Goal: Complete application form

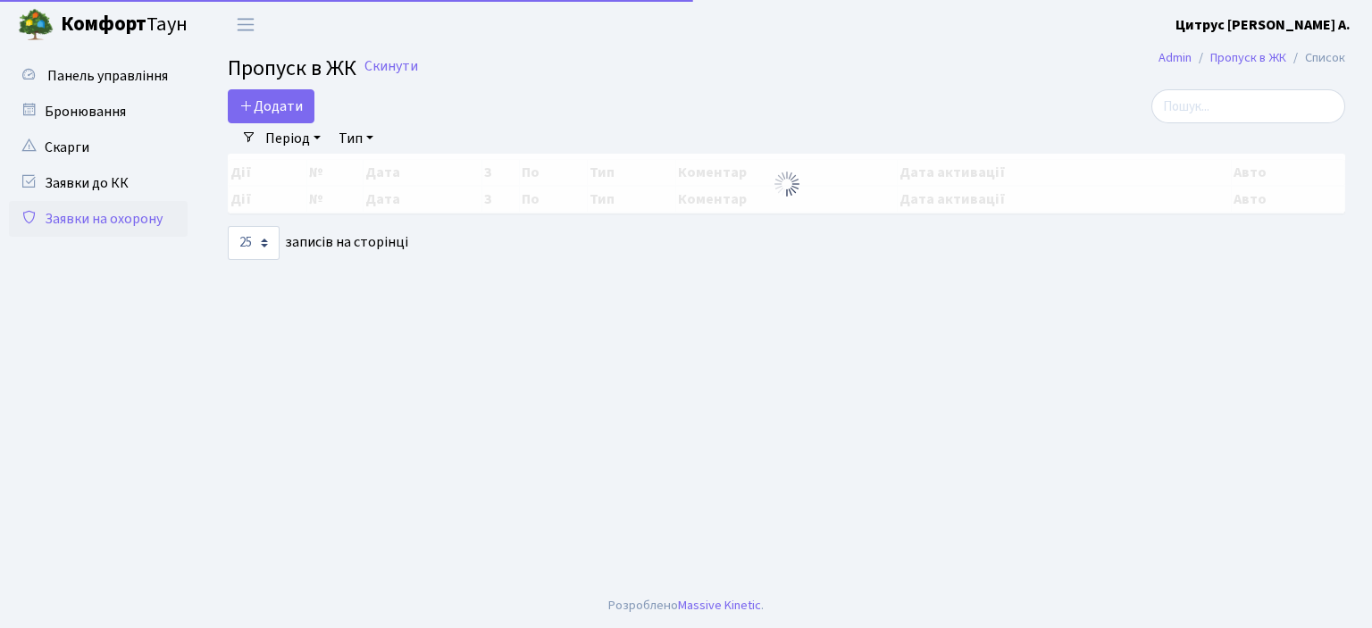
select select "25"
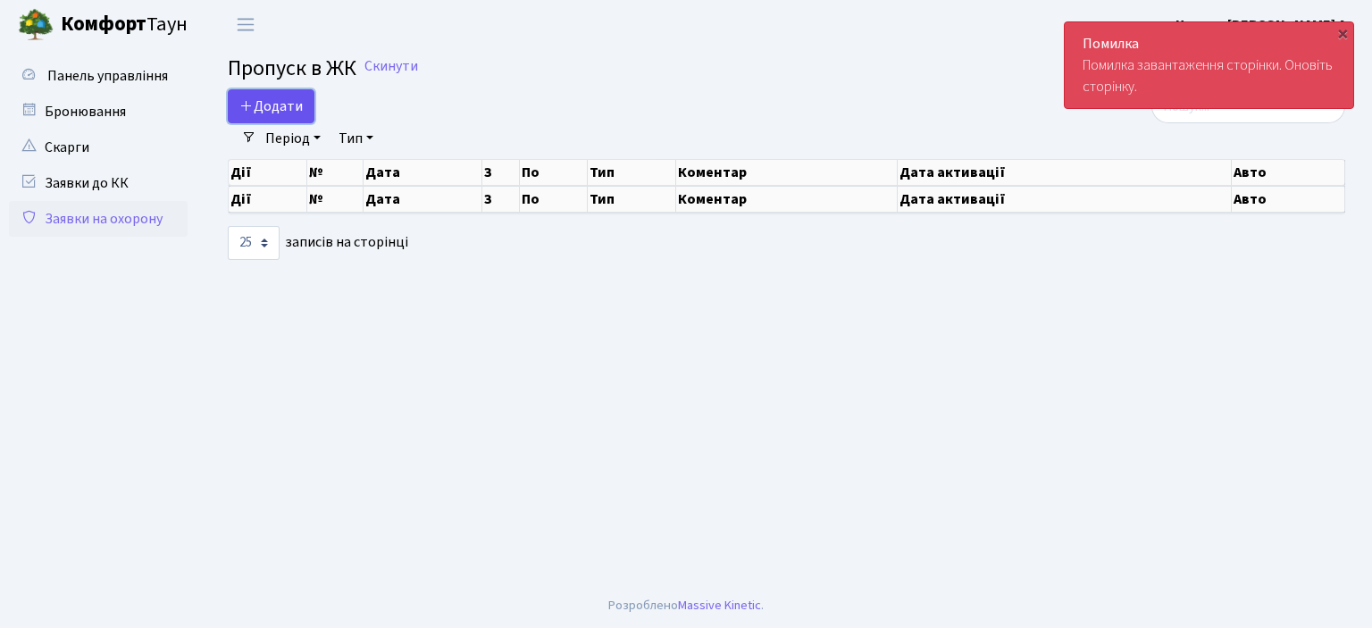
click at [279, 104] on span "Додати" at bounding box center [270, 106] width 63 height 20
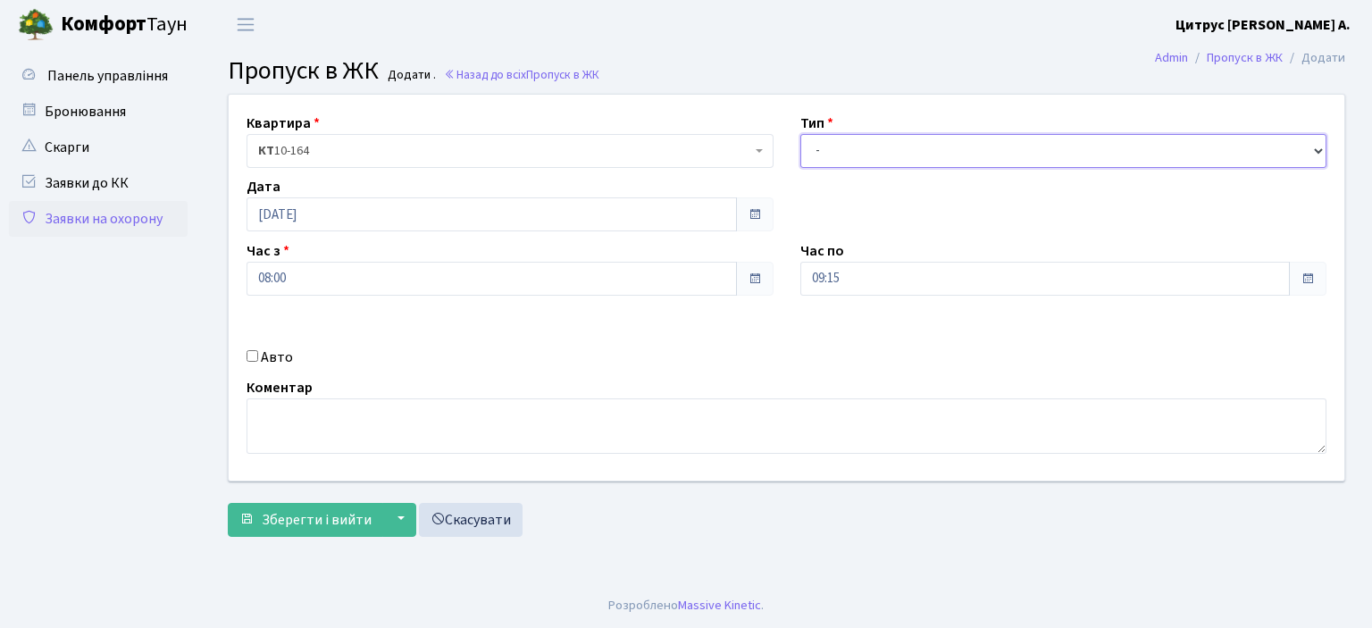
click at [831, 150] on select "- Доставка Таксі Гості Сервіс" at bounding box center [1063, 151] width 527 height 34
select select "1"
click at [800, 134] on select "- Доставка Таксі Гості Сервіс" at bounding box center [1063, 151] width 527 height 34
click at [879, 283] on input "09:15" at bounding box center [1045, 279] width 490 height 34
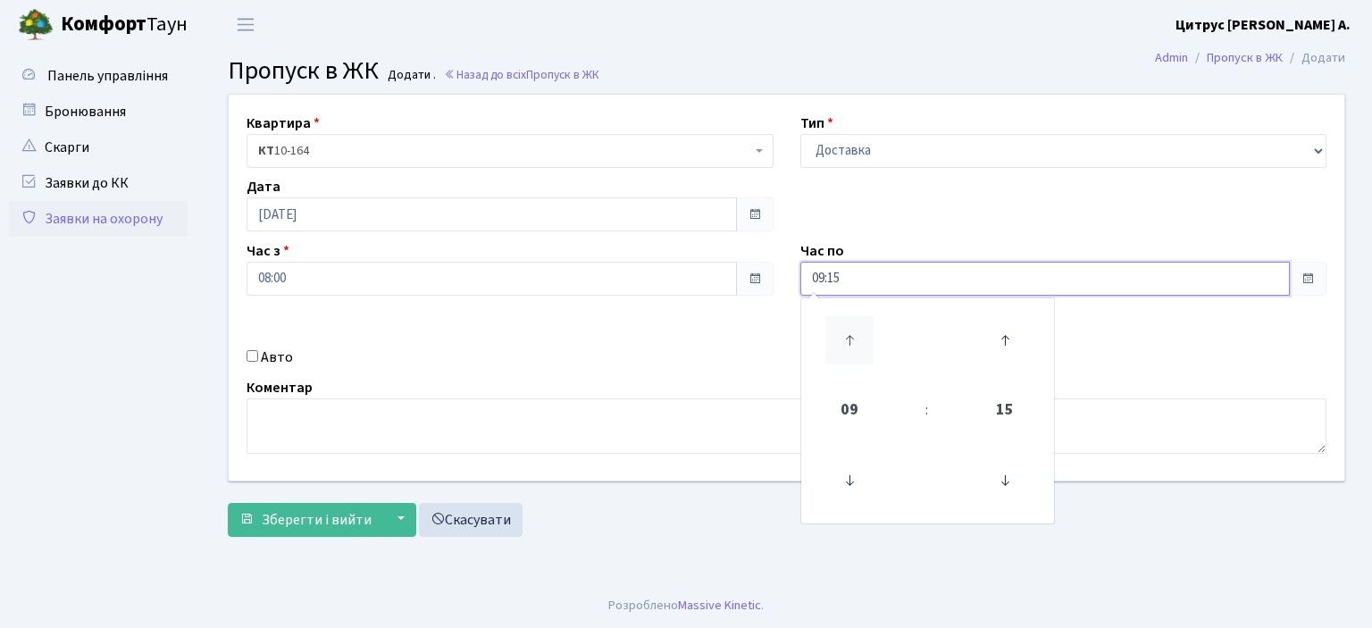
click at [849, 331] on icon at bounding box center [849, 340] width 48 height 48
type input "12:15"
click at [246, 355] on input "Авто" at bounding box center [252, 356] width 12 height 12
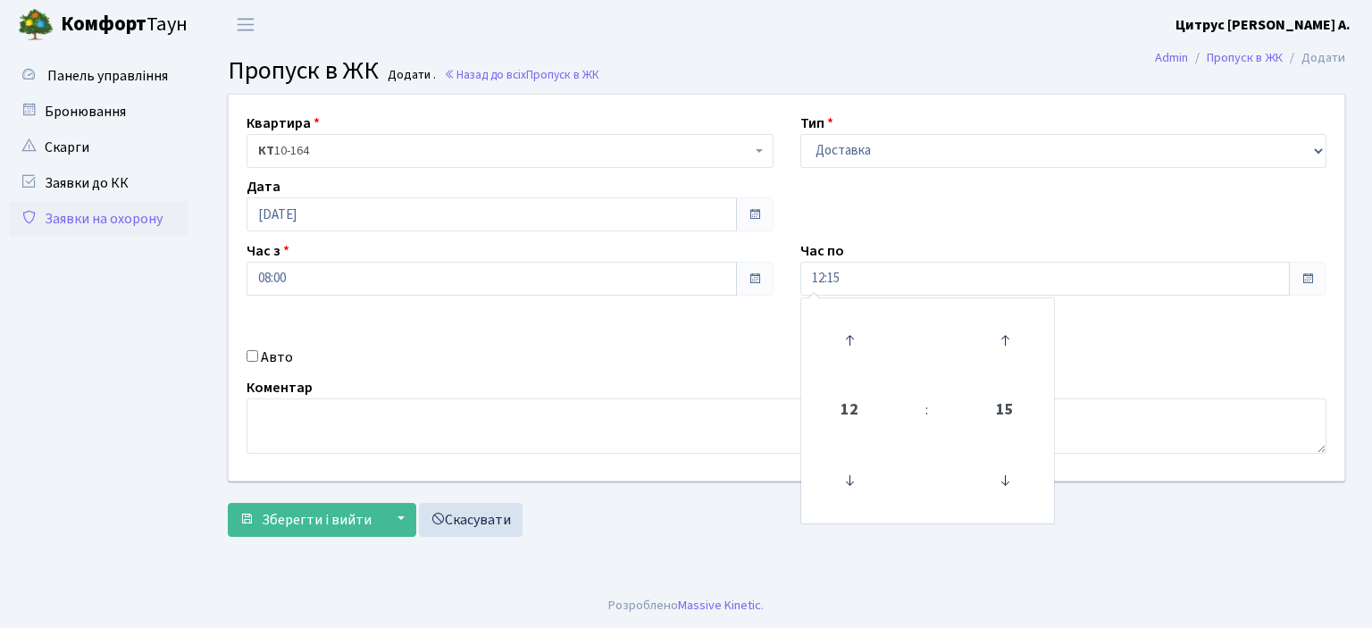
checkbox input "true"
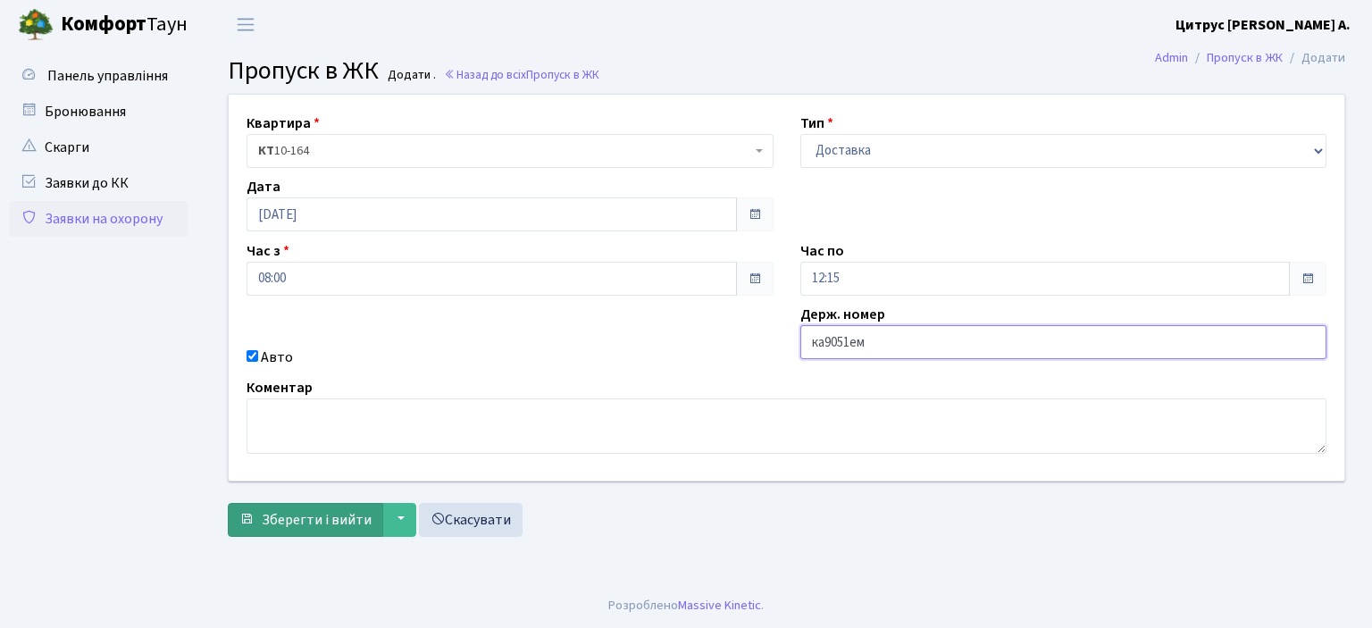
type input "ка9051ем"
click at [336, 522] on span "Зберегти і вийти" at bounding box center [317, 520] width 110 height 20
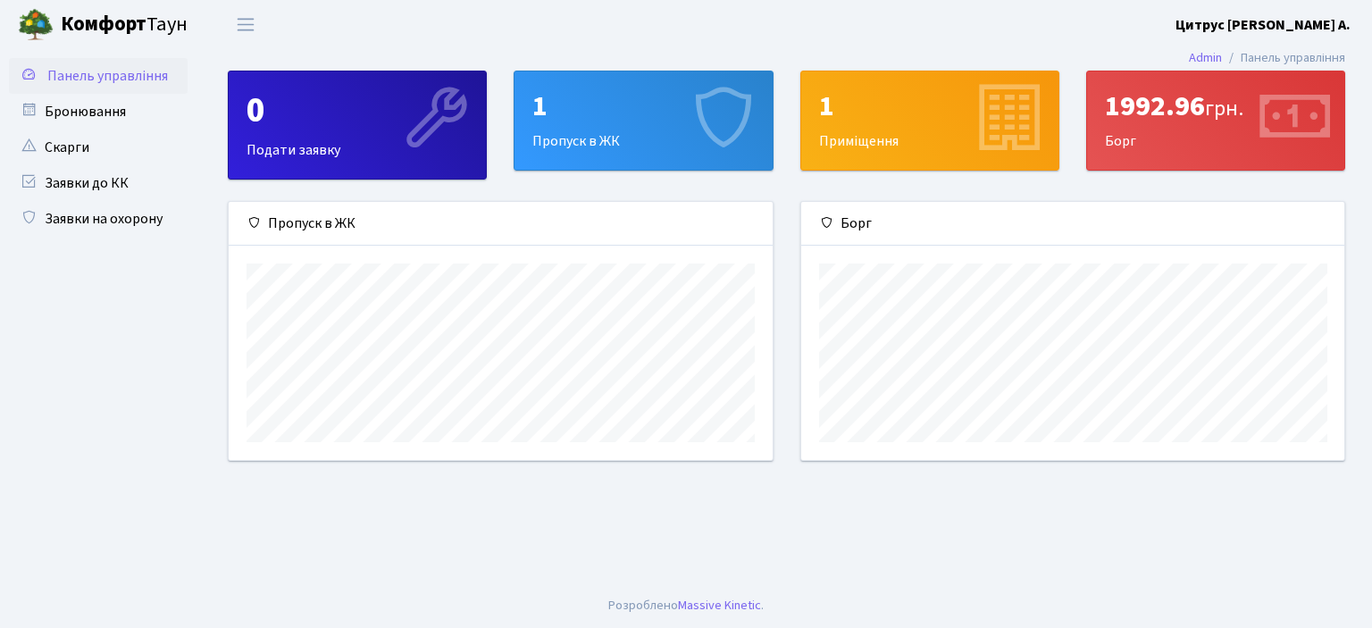
scroll to position [257, 543]
click at [92, 221] on link "Заявки на охорону" at bounding box center [98, 219] width 179 height 36
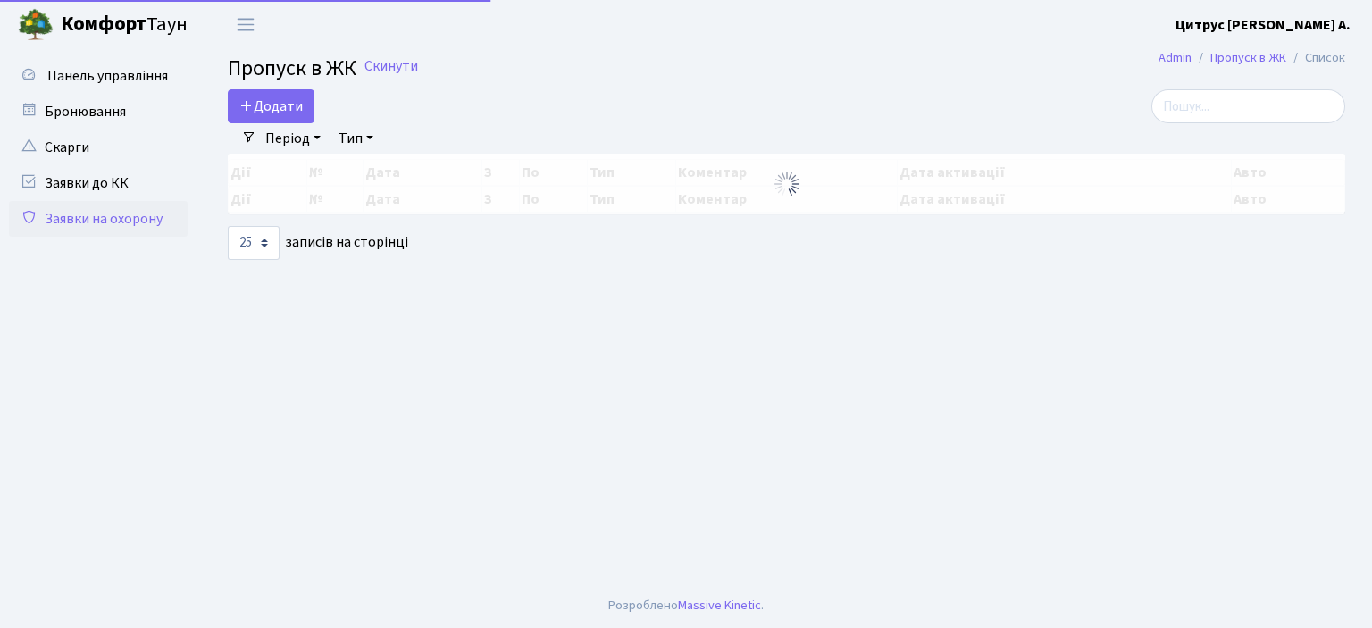
select select "25"
